Goal: Task Accomplishment & Management: Manage account settings

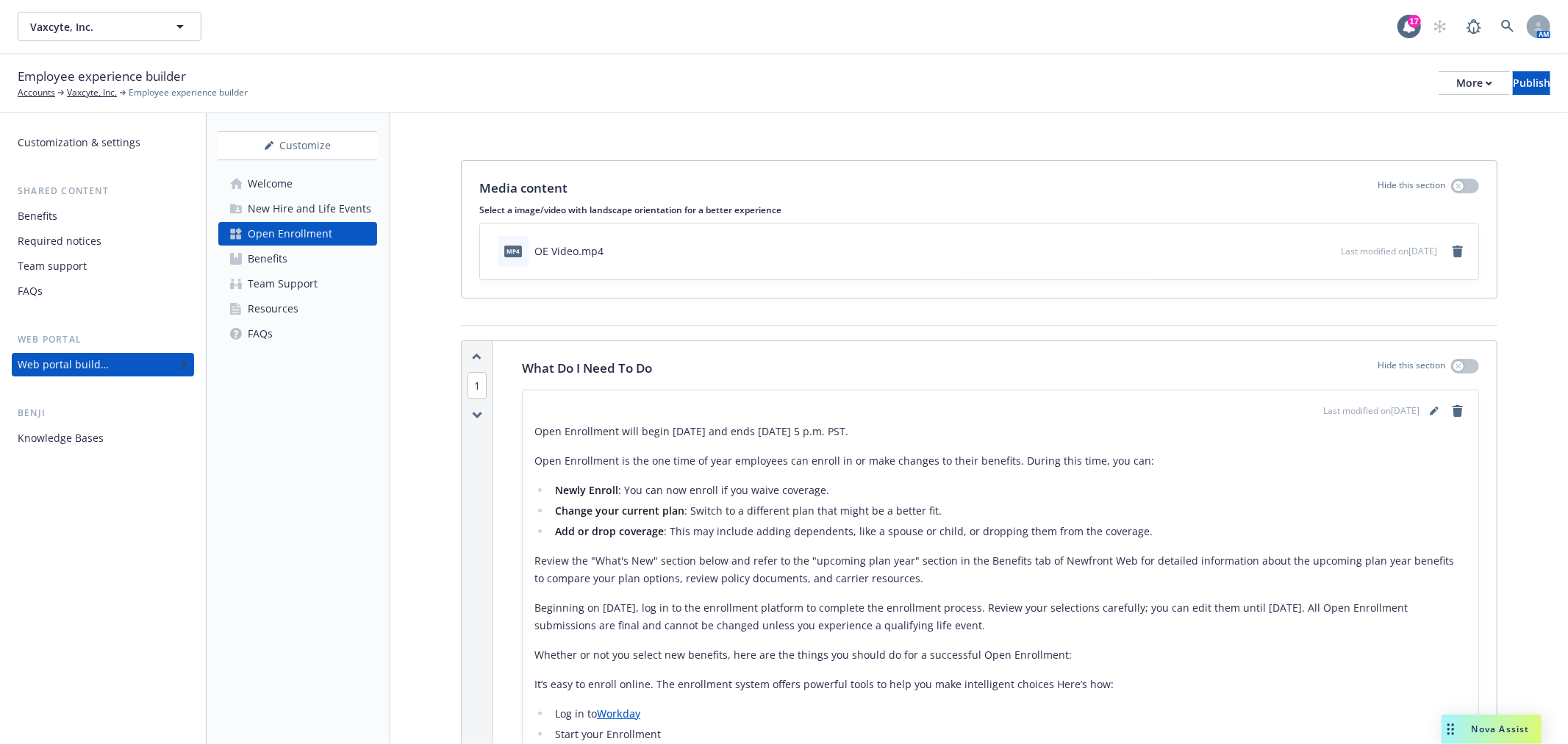
scroll to position [980, 0]
